Goal: Find specific page/section: Find specific page/section

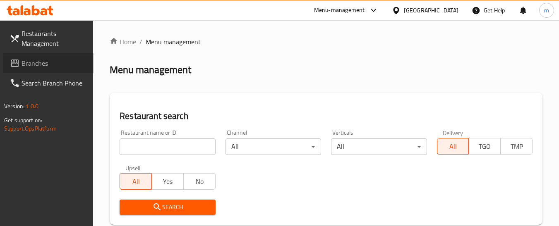
click at [54, 64] on span "Branches" at bounding box center [54, 63] width 65 height 10
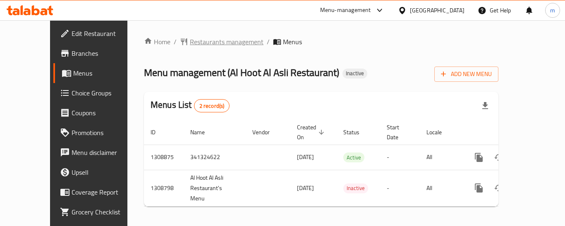
click at [202, 42] on span "Restaurants management" at bounding box center [227, 42] width 74 height 10
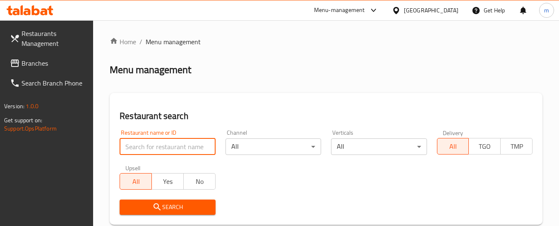
click at [151, 139] on input "search" at bounding box center [168, 147] width 96 height 17
paste input "705041"
type input "705041"
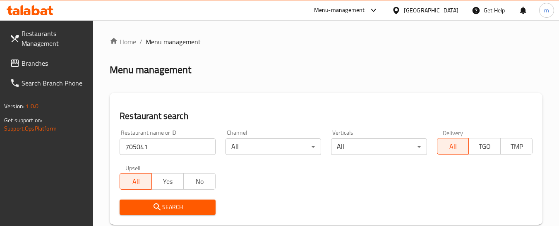
click at [177, 206] on span "Search" at bounding box center [167, 207] width 82 height 10
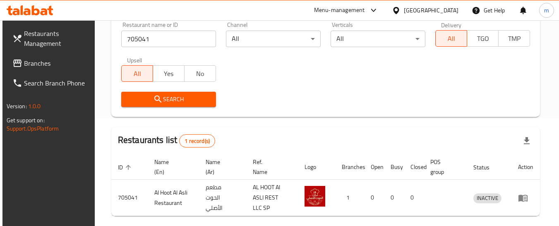
scroll to position [143, 0]
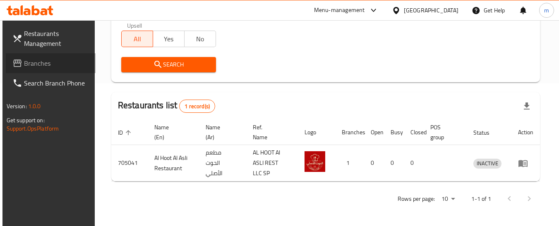
click at [36, 61] on span "Branches" at bounding box center [56, 63] width 65 height 10
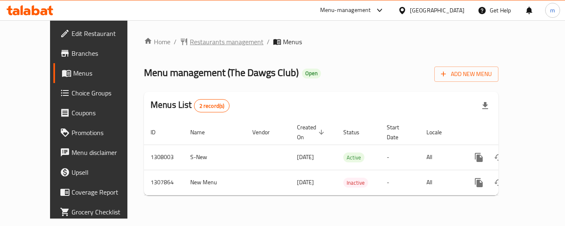
click at [206, 42] on span "Restaurants management" at bounding box center [227, 42] width 74 height 10
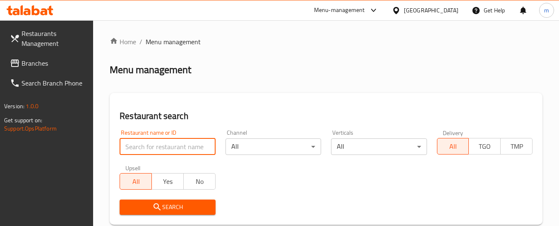
click at [157, 150] on input "search" at bounding box center [168, 147] width 96 height 17
paste input "704656"
type input "704656"
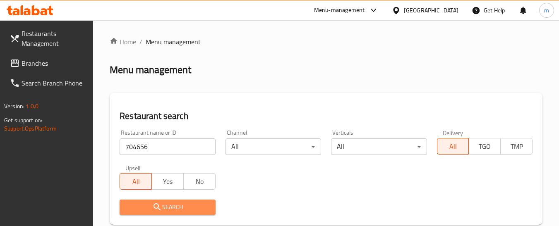
click at [163, 204] on span "Search" at bounding box center [167, 207] width 82 height 10
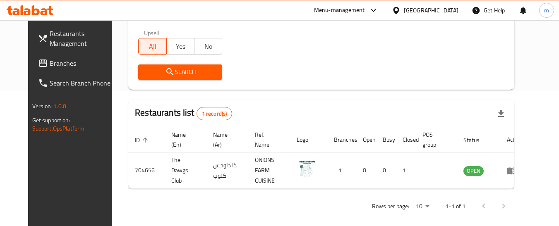
scroll to position [136, 0]
click at [436, 12] on div "[GEOGRAPHIC_DATA]" at bounding box center [431, 10] width 55 height 9
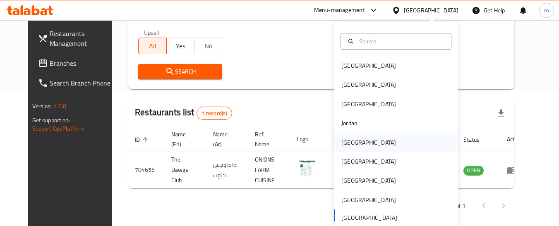
click at [362, 138] on div "[GEOGRAPHIC_DATA]" at bounding box center [396, 142] width 124 height 19
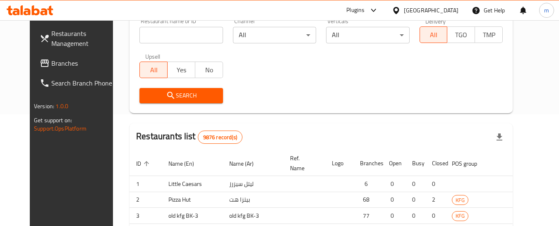
scroll to position [136, 0]
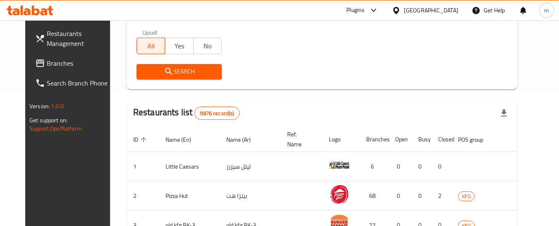
click at [47, 63] on span "Branches" at bounding box center [79, 63] width 65 height 10
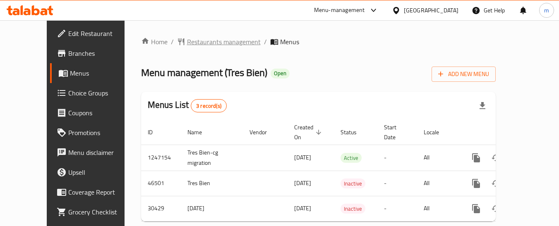
click at [187, 46] on span "Restaurants management" at bounding box center [224, 42] width 74 height 10
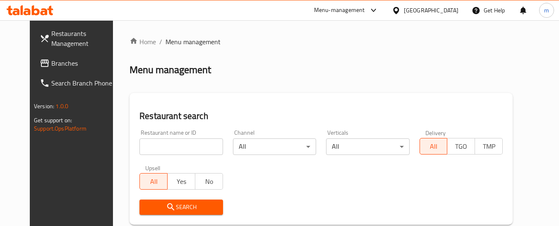
click at [140, 147] on input "search" at bounding box center [180, 147] width 83 height 17
paste input "15624"
type input "15624"
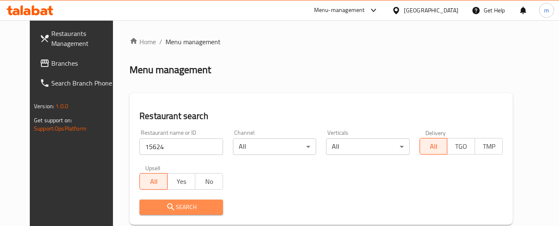
click at [178, 208] on span "Search" at bounding box center [181, 207] width 70 height 10
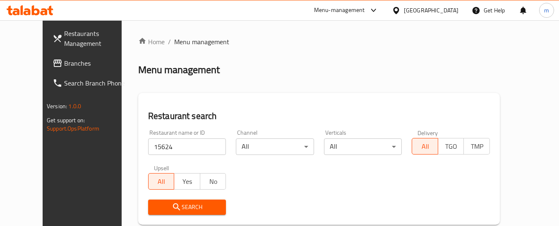
click at [442, 9] on div "[GEOGRAPHIC_DATA]" at bounding box center [431, 10] width 55 height 9
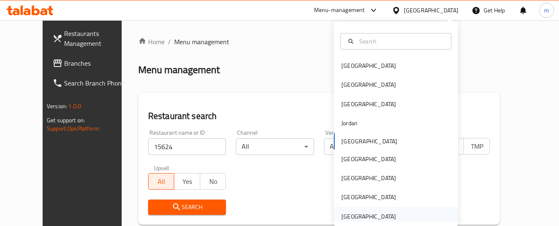
click at [419, 214] on div "United Arab Emirates" at bounding box center [396, 216] width 124 height 19
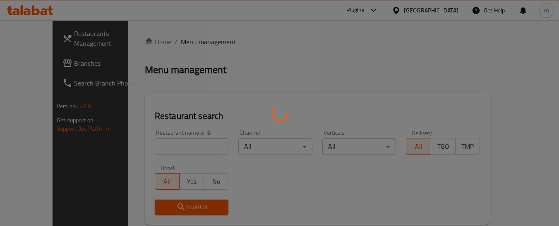
click at [63, 68] on div at bounding box center [279, 113] width 559 height 226
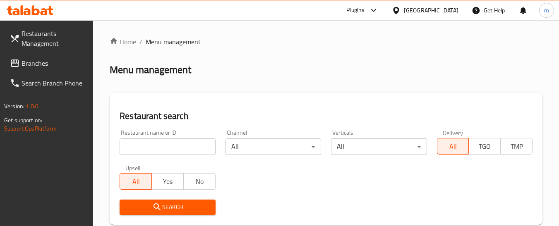
click at [63, 68] on span "Branches" at bounding box center [54, 63] width 65 height 10
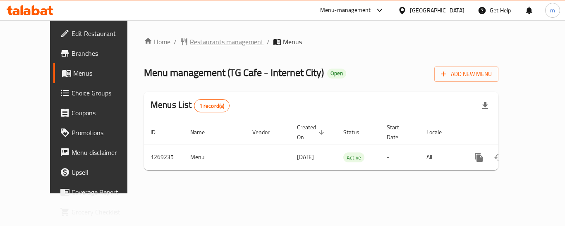
click at [204, 42] on span "Restaurants management" at bounding box center [227, 42] width 74 height 10
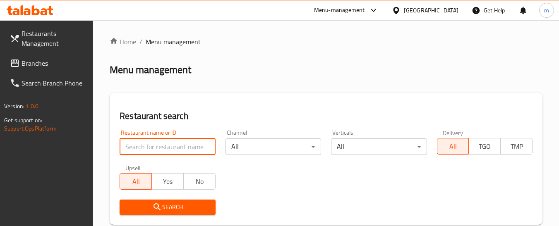
click at [156, 144] on input "search" at bounding box center [168, 147] width 96 height 17
paste input "688533"
type input "688533"
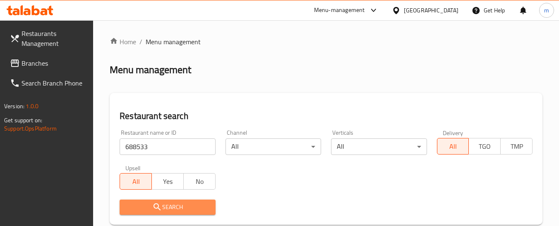
click at [167, 204] on span "Search" at bounding box center [167, 207] width 82 height 10
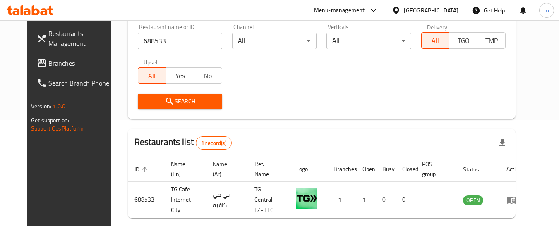
scroll to position [124, 0]
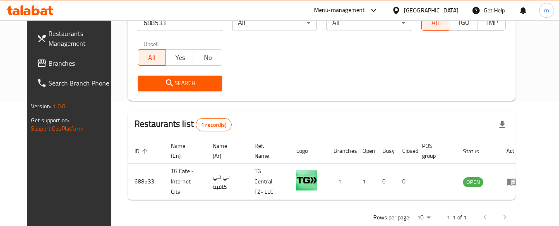
click at [404, 10] on div at bounding box center [398, 10] width 12 height 9
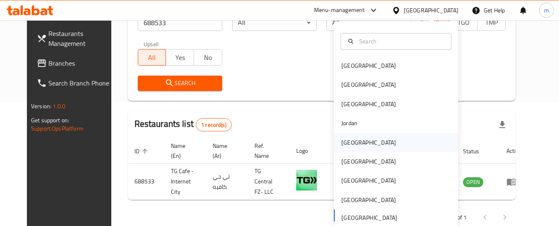
click at [366, 143] on div "[GEOGRAPHIC_DATA]" at bounding box center [396, 142] width 124 height 19
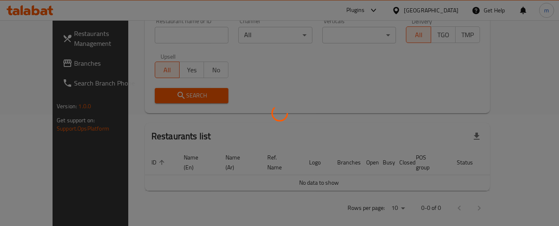
click at [37, 65] on div at bounding box center [279, 113] width 559 height 226
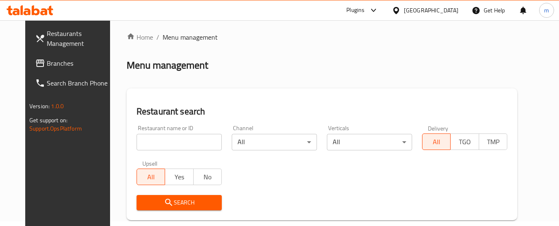
scroll to position [0, 0]
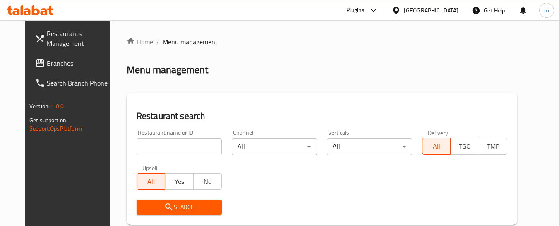
click at [60, 49] on link "Restaurants Management" at bounding box center [74, 39] width 90 height 30
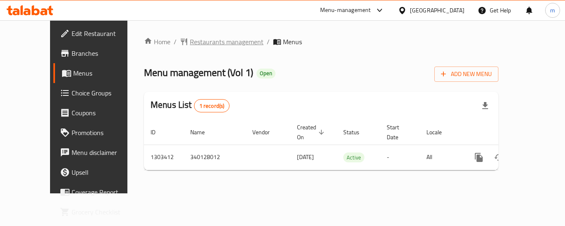
click at [190, 47] on span "Restaurants management" at bounding box center [227, 42] width 74 height 10
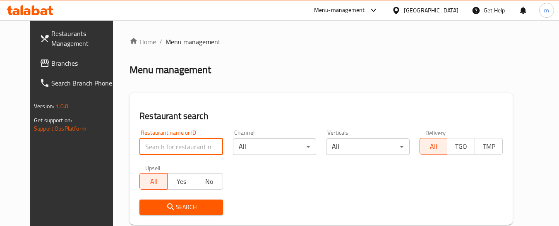
click at [140, 144] on input "search" at bounding box center [180, 147] width 83 height 17
paste input "702823"
type input "702823"
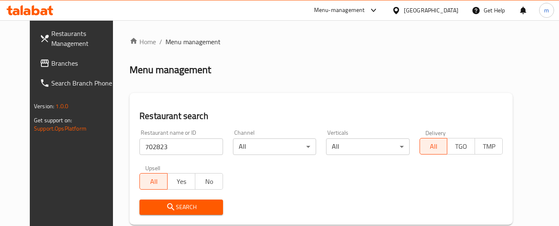
click at [151, 210] on span "Search" at bounding box center [181, 207] width 70 height 10
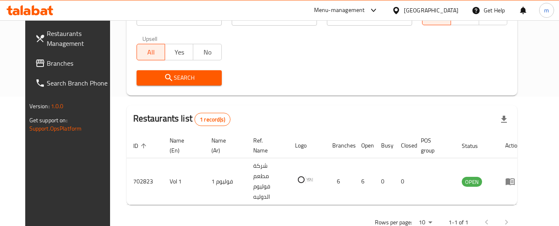
scroll to position [132, 0]
